Goal: Transaction & Acquisition: Obtain resource

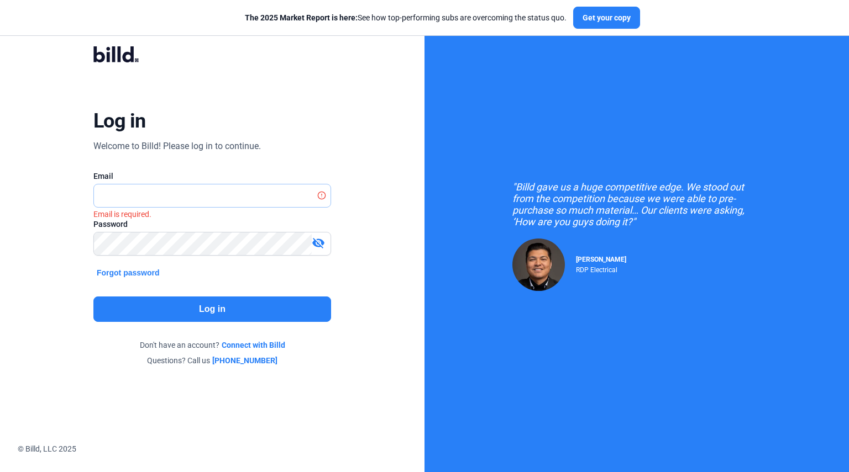
type input "[EMAIL_ADDRESS][DOMAIN_NAME]"
click at [212, 297] on button "Log in" at bounding box center [212, 309] width 238 height 25
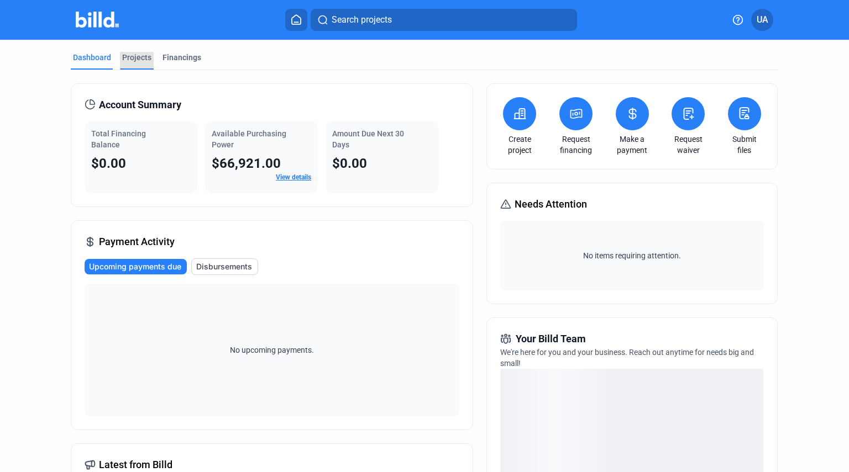
click at [141, 62] on div "Projects" at bounding box center [136, 57] width 29 height 11
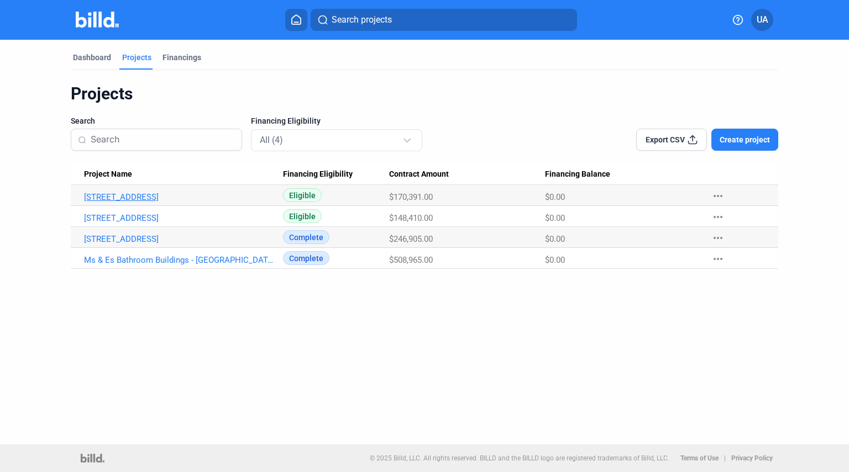
click at [105, 198] on link "[STREET_ADDRESS]" at bounding box center [180, 197] width 192 height 10
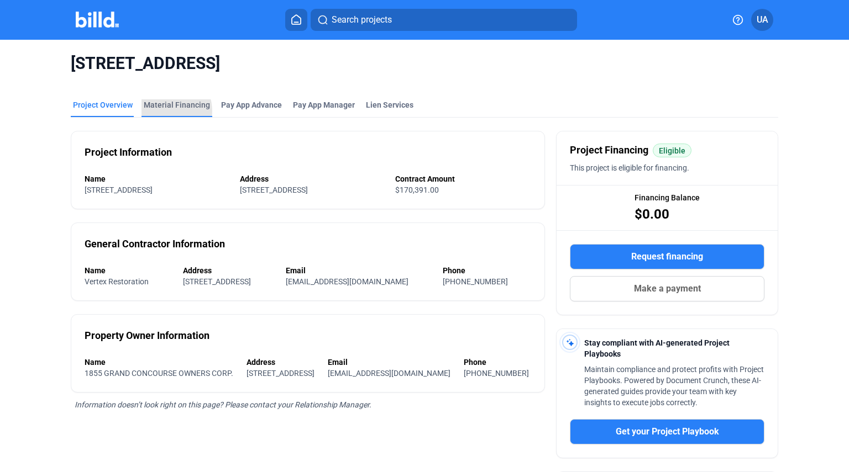
click at [161, 111] on div "Material Financing" at bounding box center [176, 108] width 71 height 18
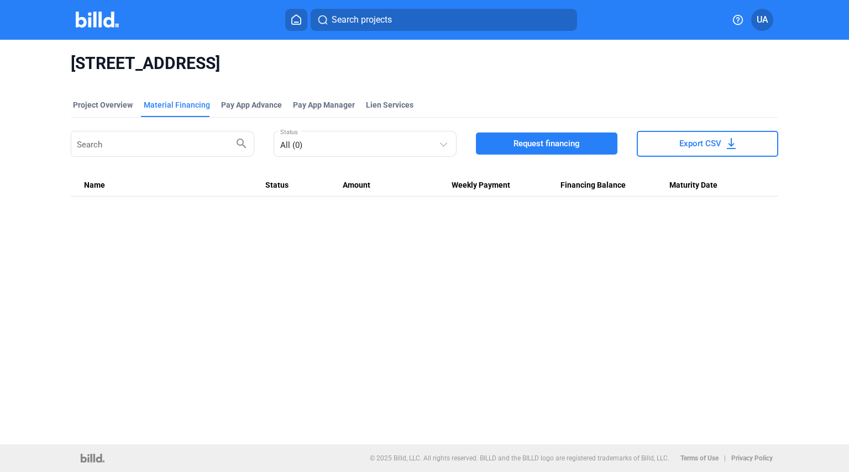
click at [539, 142] on span "Request financing" at bounding box center [546, 143] width 66 height 11
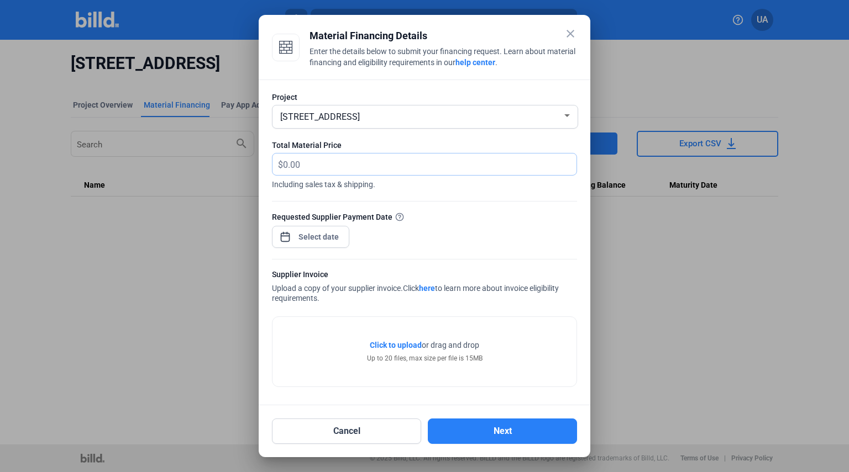
click at [520, 167] on input "text" at bounding box center [423, 165] width 281 height 22
type input "2,473.71"
click at [314, 237] on div "close Material Financing Details Enter the details below to submit your financi…" at bounding box center [424, 236] width 849 height 472
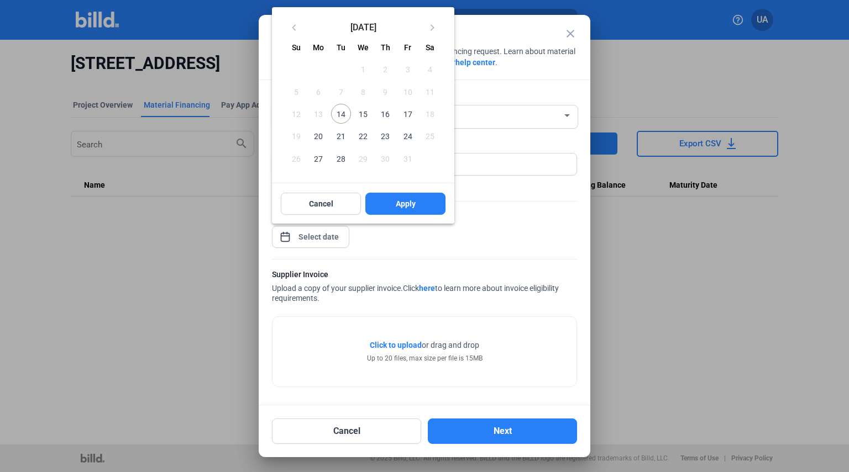
click at [340, 114] on span "14" at bounding box center [341, 114] width 20 height 20
click at [419, 206] on button "Apply" at bounding box center [405, 204] width 80 height 22
type input "[DATE]"
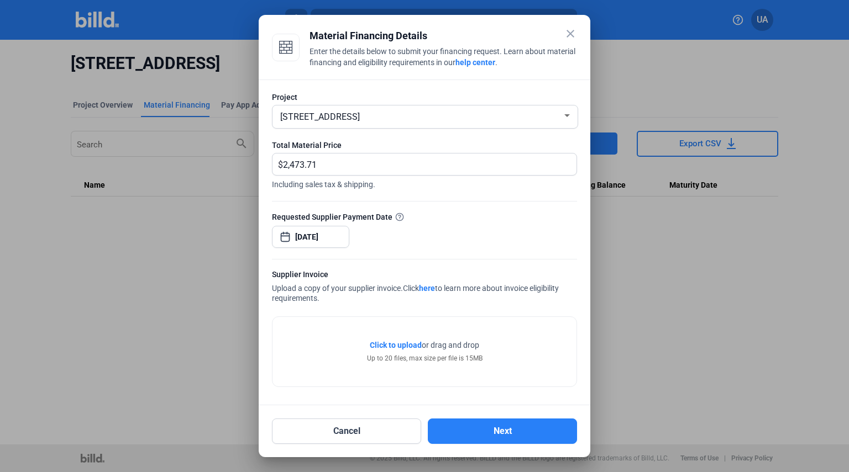
click at [385, 339] on div "Click to upload Tap to upload or drag and drop Up to 20 files, max size per fil…" at bounding box center [424, 352] width 304 height 70
click at [386, 345] on span "Click to upload" at bounding box center [396, 345] width 52 height 9
click at [399, 345] on span "Click to upload" at bounding box center [396, 345] width 52 height 9
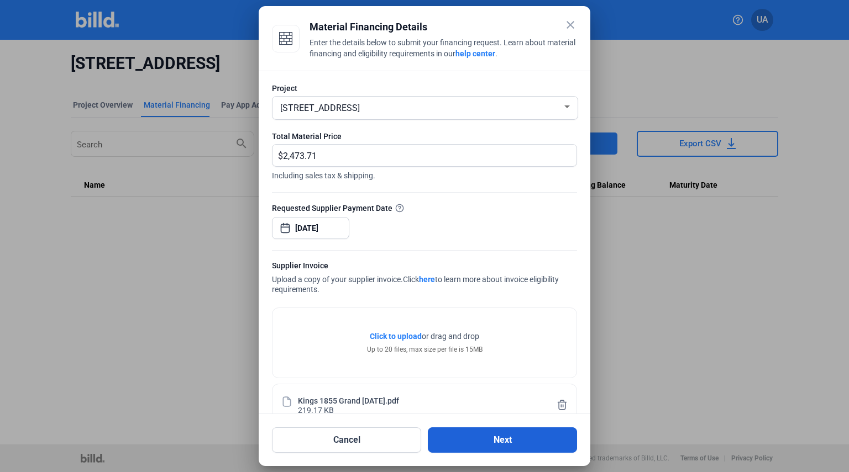
click at [526, 435] on button "Next" at bounding box center [502, 440] width 149 height 25
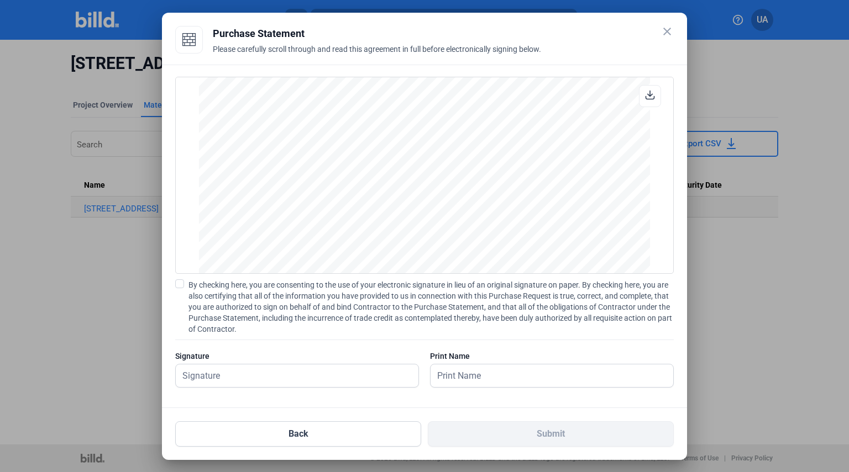
scroll to position [2476, 0]
click at [180, 283] on span at bounding box center [179, 284] width 9 height 9
click at [0, 0] on input "By checking here, you are consenting to the use of your electronic signature in…" at bounding box center [0, 0] width 0 height 0
click at [233, 376] on input "text" at bounding box center [291, 376] width 230 height 23
click at [275, 372] on input "[PERSON_NAME]" at bounding box center [297, 376] width 243 height 23
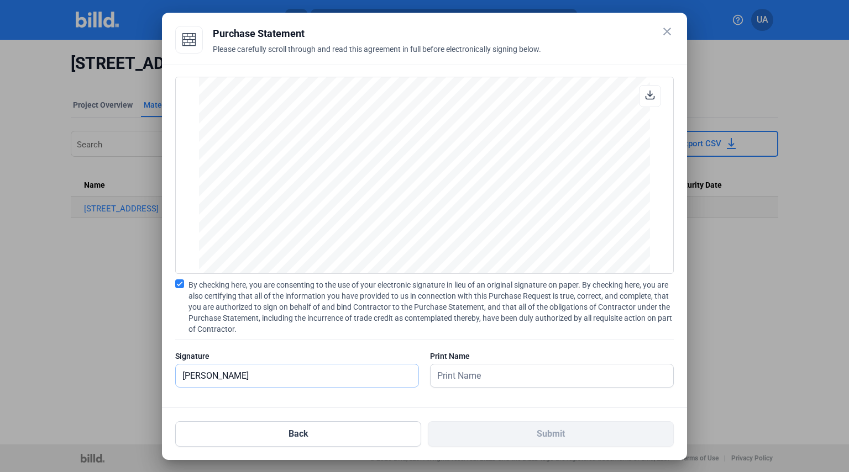
type input "[PERSON_NAME]"
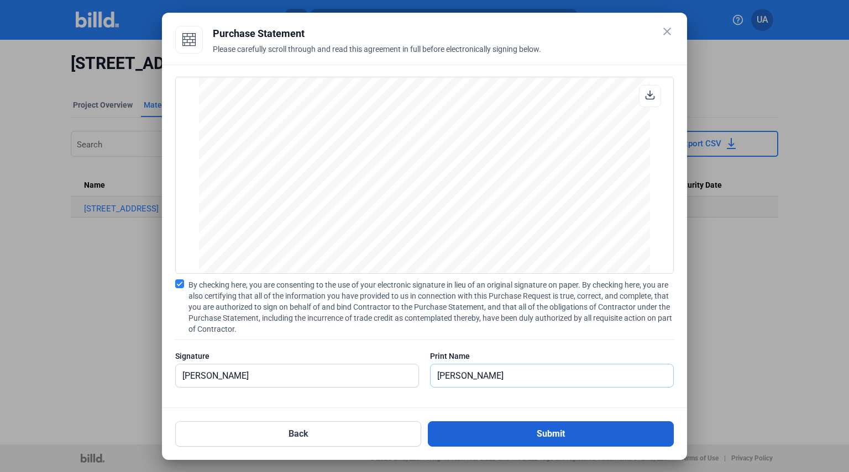
type input "[PERSON_NAME]"
click at [493, 433] on button "Submit" at bounding box center [551, 434] width 246 height 25
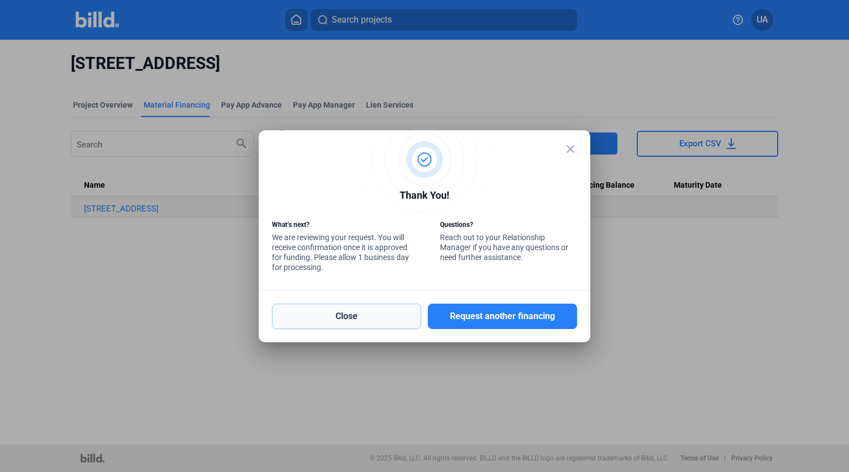
click at [386, 326] on button "Close" at bounding box center [346, 316] width 149 height 25
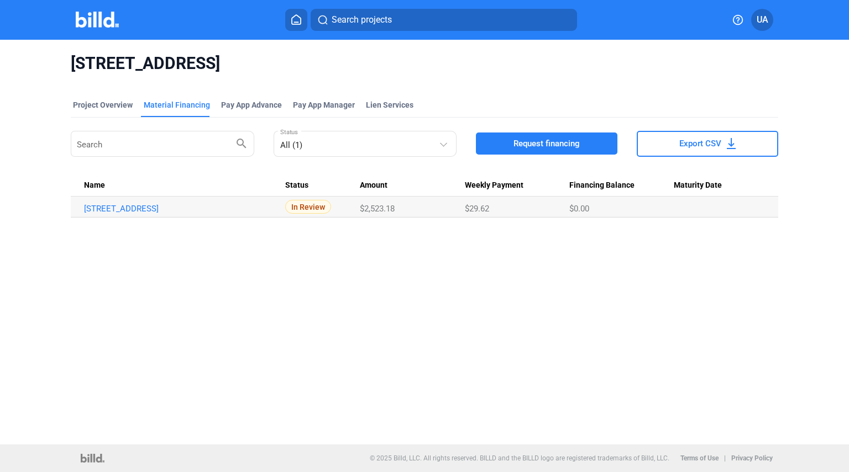
click at [104, 22] on img at bounding box center [98, 20] width 44 height 16
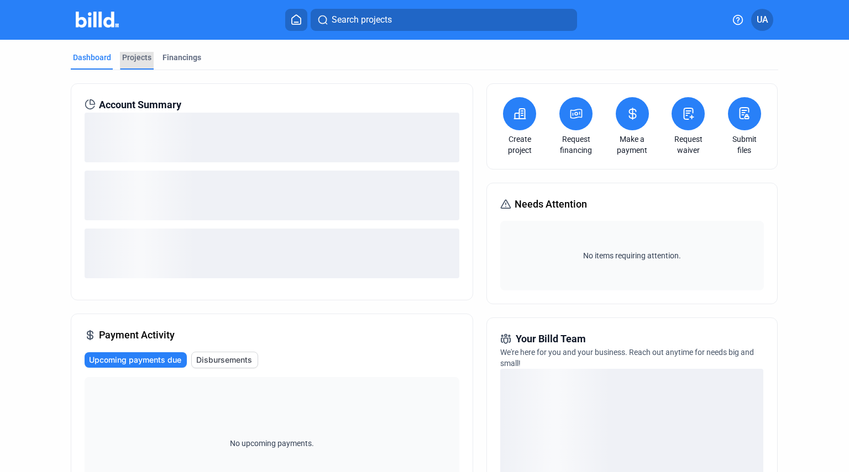
click at [134, 56] on div "Projects" at bounding box center [136, 57] width 29 height 11
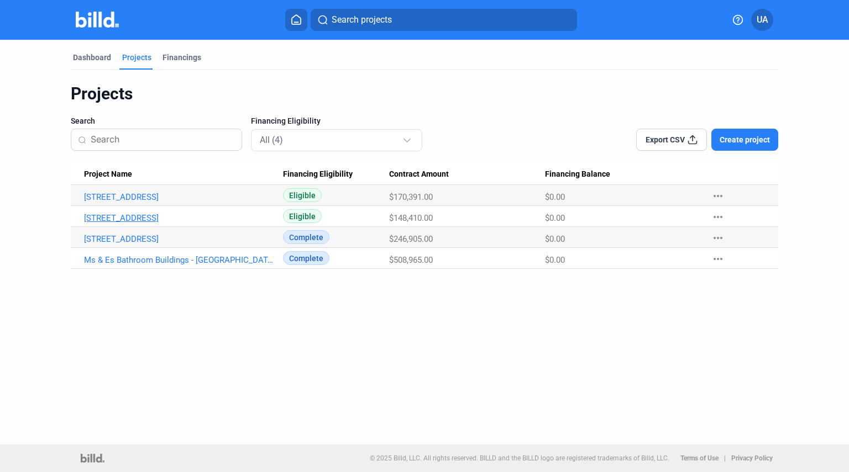
click at [140, 216] on link "[STREET_ADDRESS]" at bounding box center [180, 218] width 192 height 10
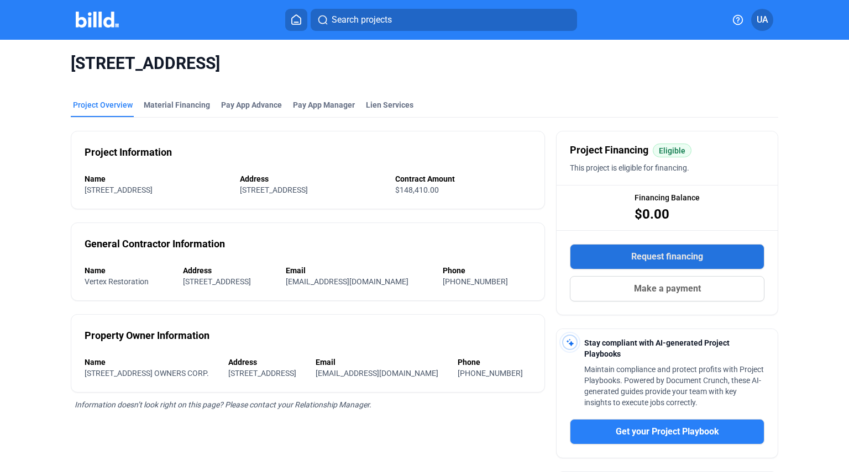
click at [684, 262] on span "Request financing" at bounding box center [667, 256] width 72 height 13
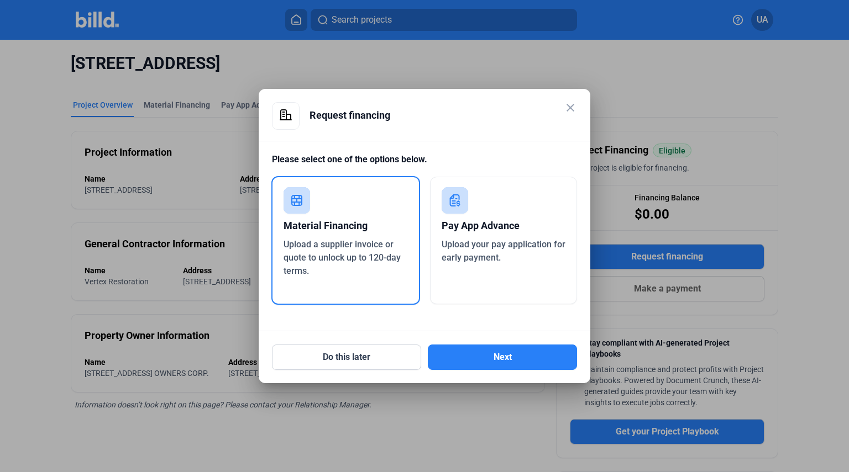
click at [385, 252] on div "Upload a supplier invoice or quote to unlock up to 120-day terms." at bounding box center [345, 258] width 124 height 40
click at [480, 353] on button "Next" at bounding box center [502, 357] width 149 height 25
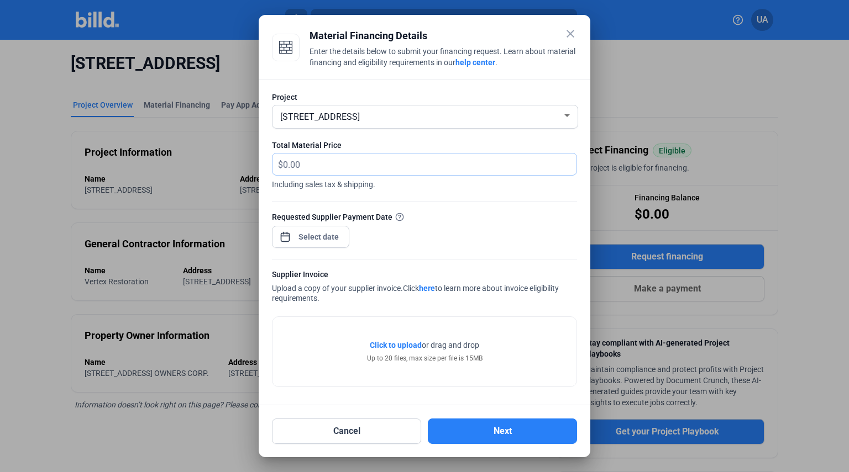
click at [475, 162] on input "text" at bounding box center [429, 165] width 293 height 22
type input "1,453.12"
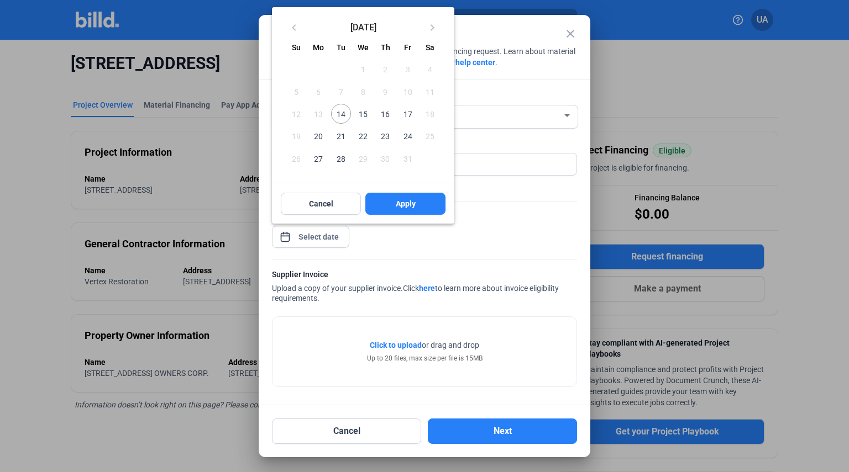
click at [322, 239] on div "close Material Financing Details Enter the details below to submit your financi…" at bounding box center [424, 236] width 849 height 472
click at [341, 119] on span "14" at bounding box center [341, 114] width 20 height 20
click at [406, 201] on span "Apply" at bounding box center [406, 203] width 20 height 11
type input "[DATE]"
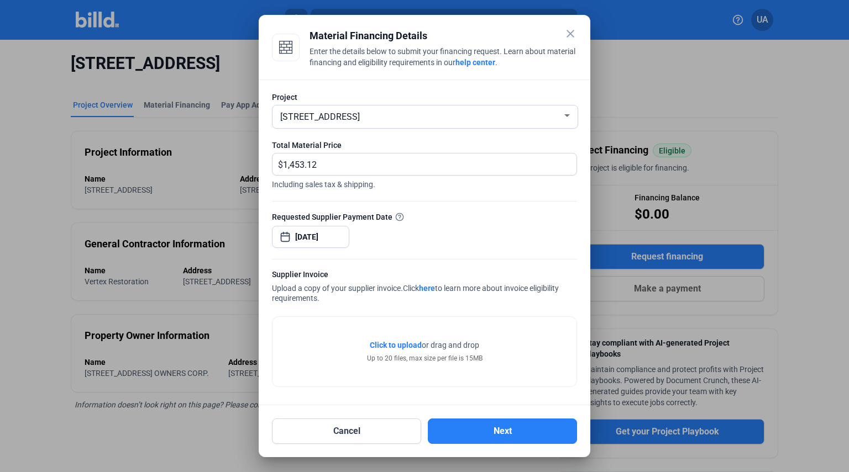
click at [399, 343] on span "Click to upload" at bounding box center [396, 345] width 52 height 9
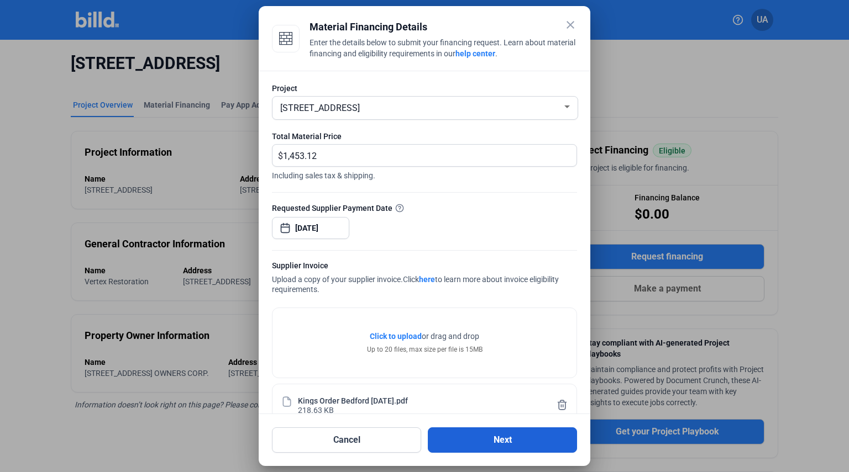
click at [497, 441] on button "Next" at bounding box center [502, 440] width 149 height 25
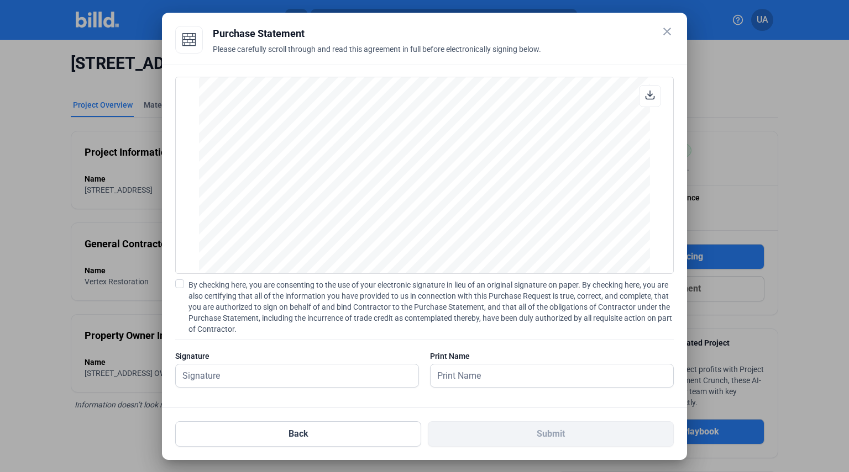
scroll to position [2476, 0]
click at [322, 379] on input "text" at bounding box center [291, 376] width 230 height 23
type input "[PERSON_NAME]"
click at [481, 400] on div "OFFER SUMMARY - Closed End Financing Funding Provided $1,453.12 This is how muc…" at bounding box center [424, 237] width 525 height 344
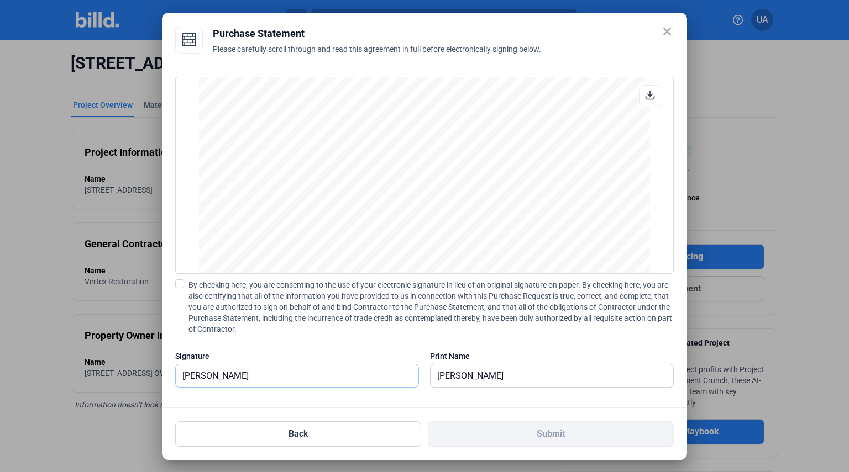
click at [375, 369] on input "[PERSON_NAME]" at bounding box center [297, 376] width 243 height 23
click at [182, 283] on span at bounding box center [179, 284] width 9 height 9
click at [0, 0] on input "By checking here, you are consenting to the use of your electronic signature in…" at bounding box center [0, 0] width 0 height 0
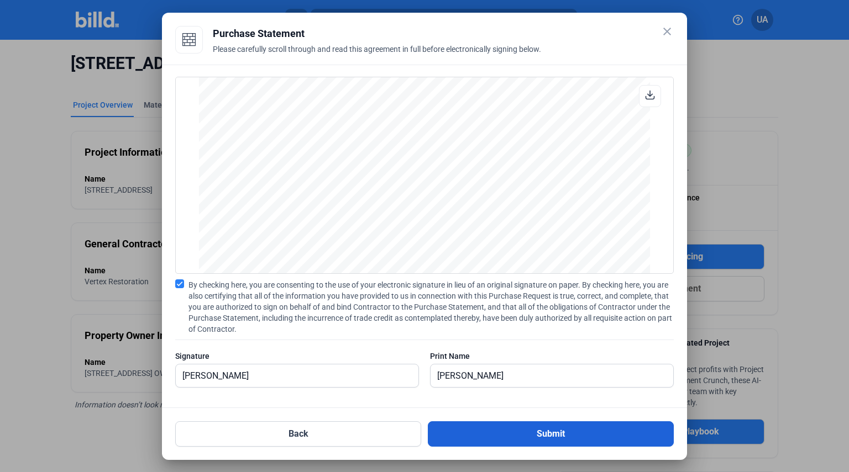
click at [618, 433] on button "Submit" at bounding box center [551, 434] width 246 height 25
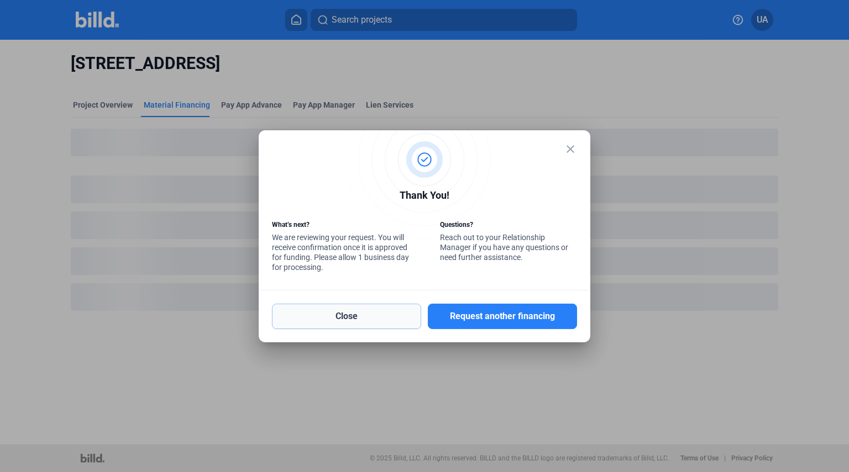
click at [377, 321] on button "Close" at bounding box center [346, 316] width 149 height 25
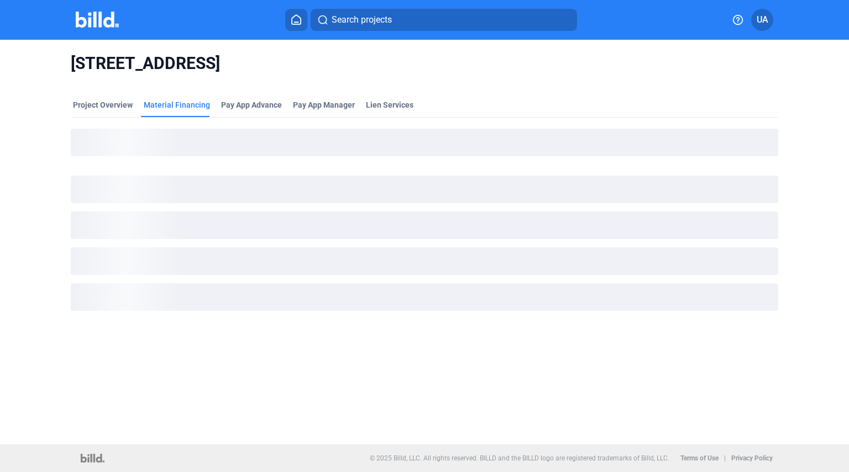
click at [103, 12] on img at bounding box center [98, 20] width 44 height 16
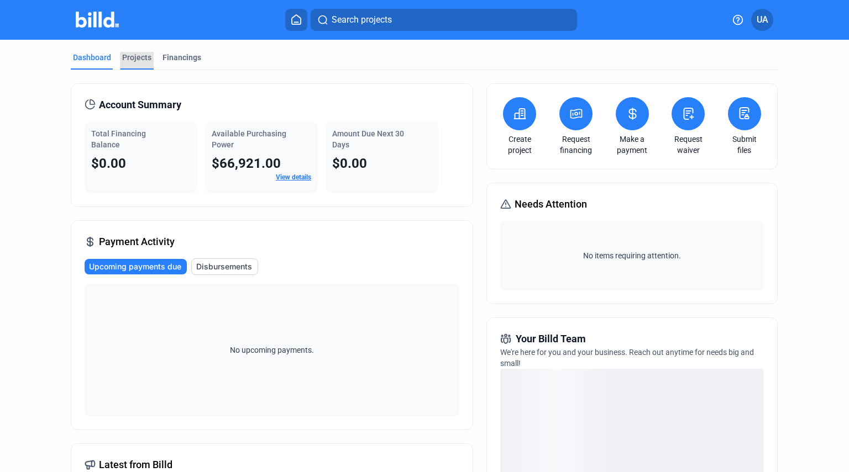
click at [144, 58] on div "Projects" at bounding box center [136, 57] width 29 height 11
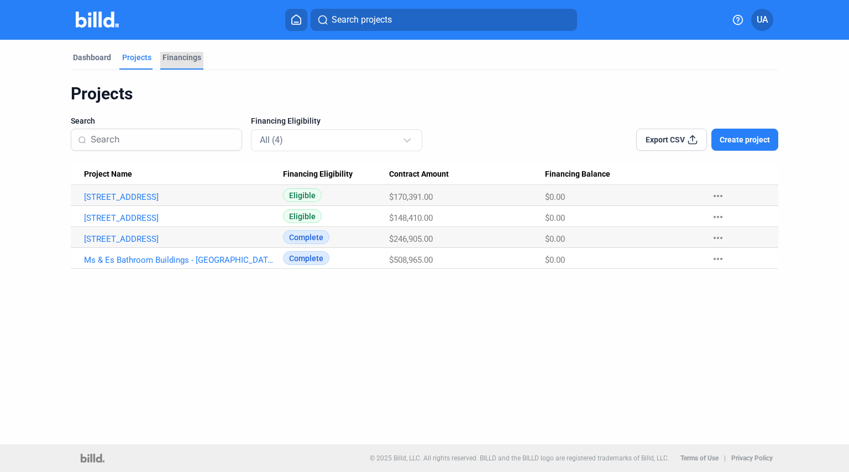
click at [175, 57] on div "Financings" at bounding box center [181, 57] width 39 height 11
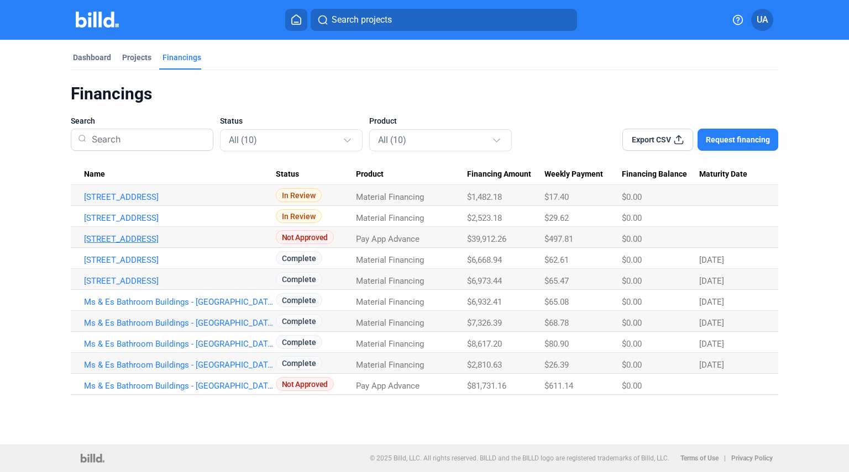
click at [159, 238] on link "[STREET_ADDRESS]" at bounding box center [180, 239] width 192 height 10
